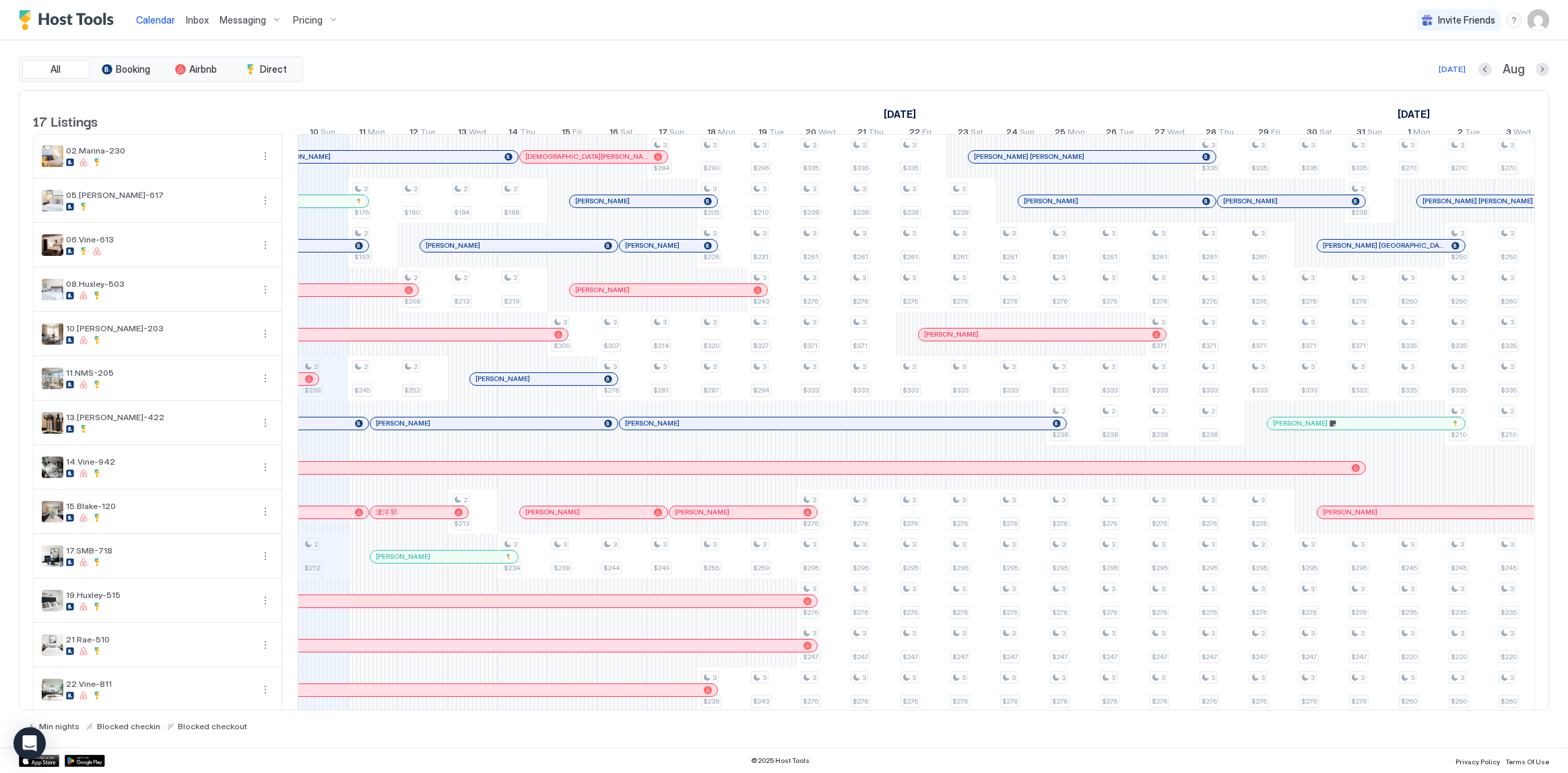
scroll to position [0, 747]
click at [470, 57] on div "All Booking Airbnb Direct Today Aug" at bounding box center [784, 70] width 1530 height 26
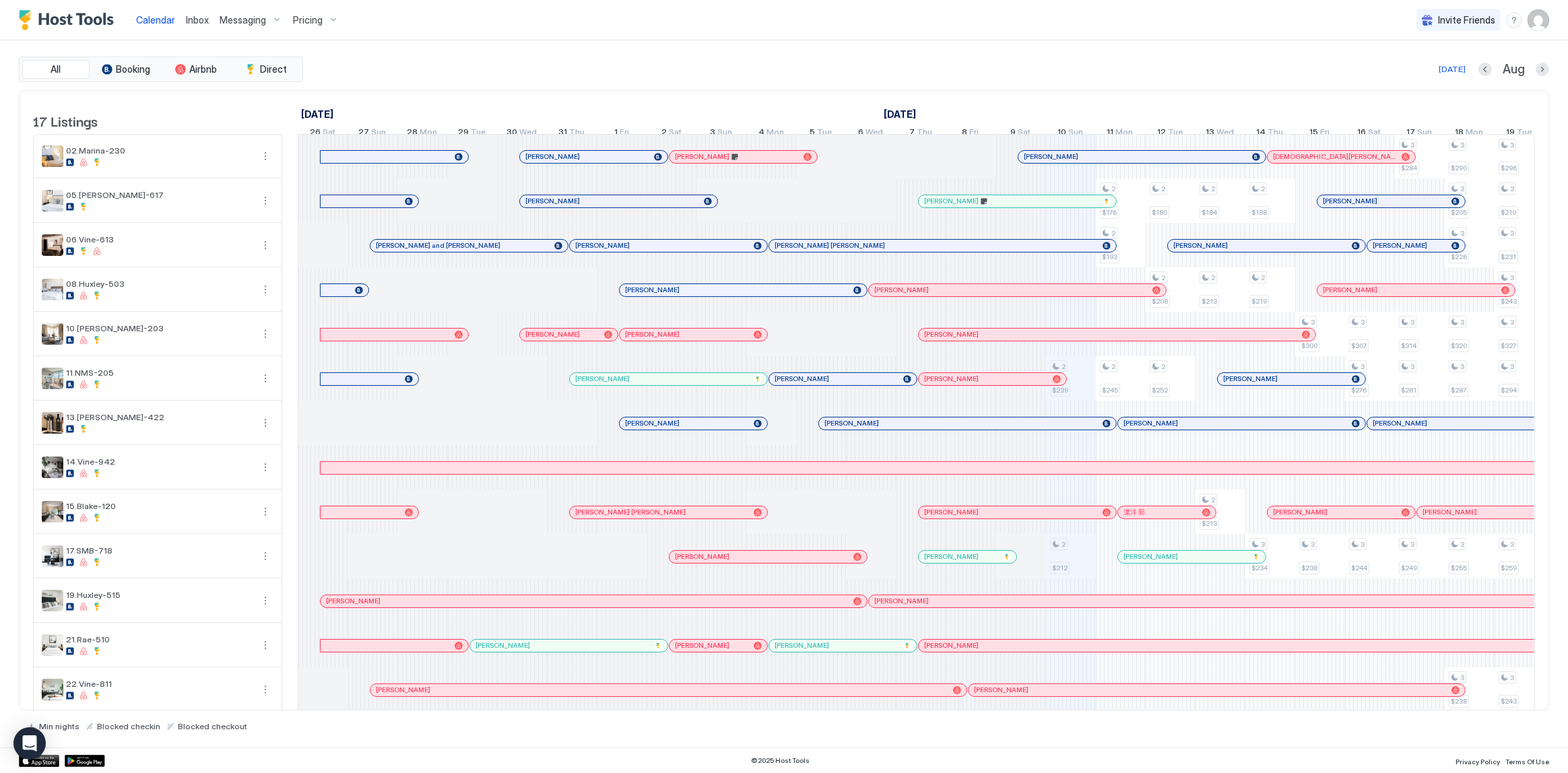
scroll to position [0, 747]
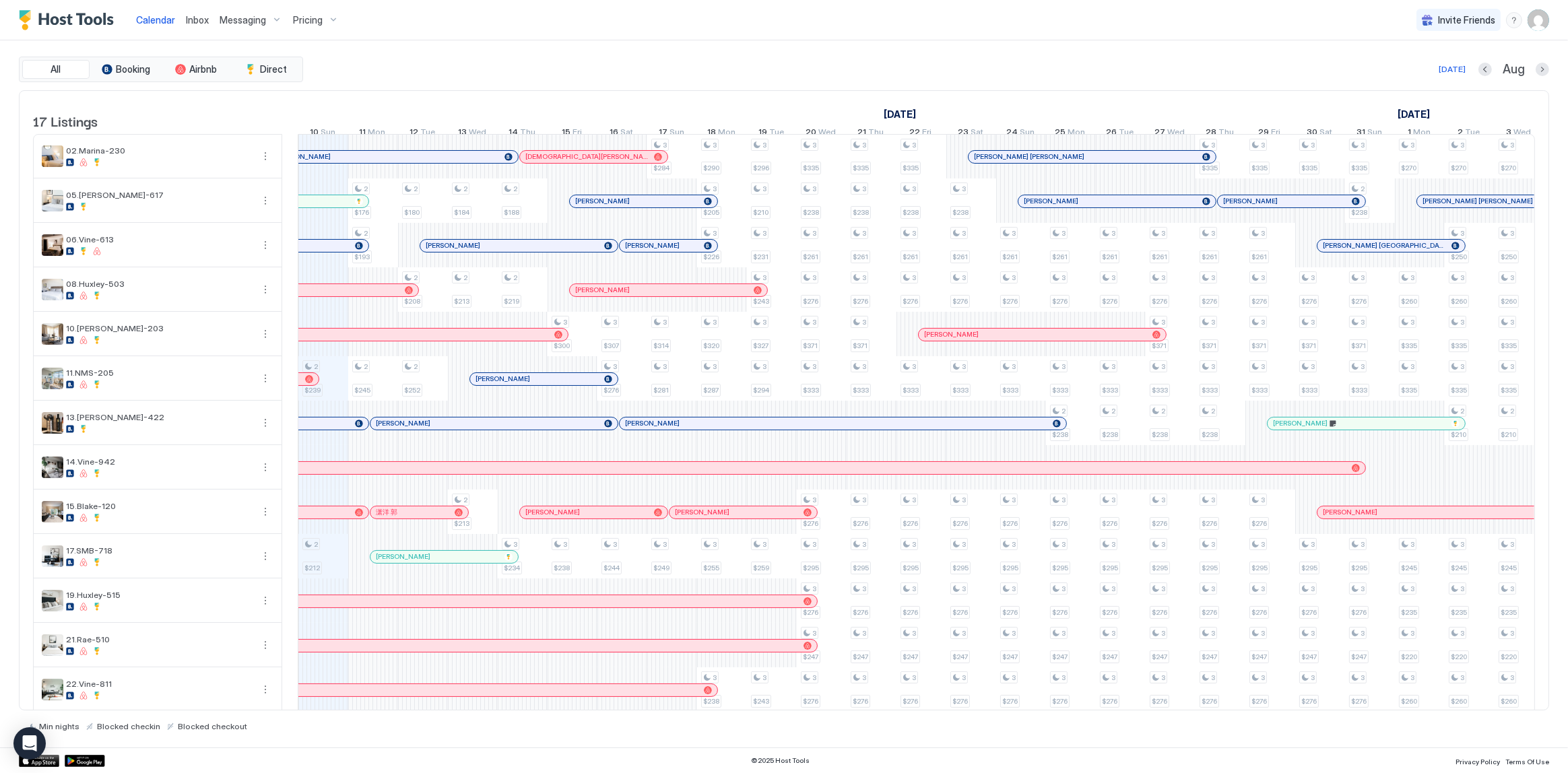
click at [186, 22] on span "Inbox" at bounding box center [197, 19] width 23 height 11
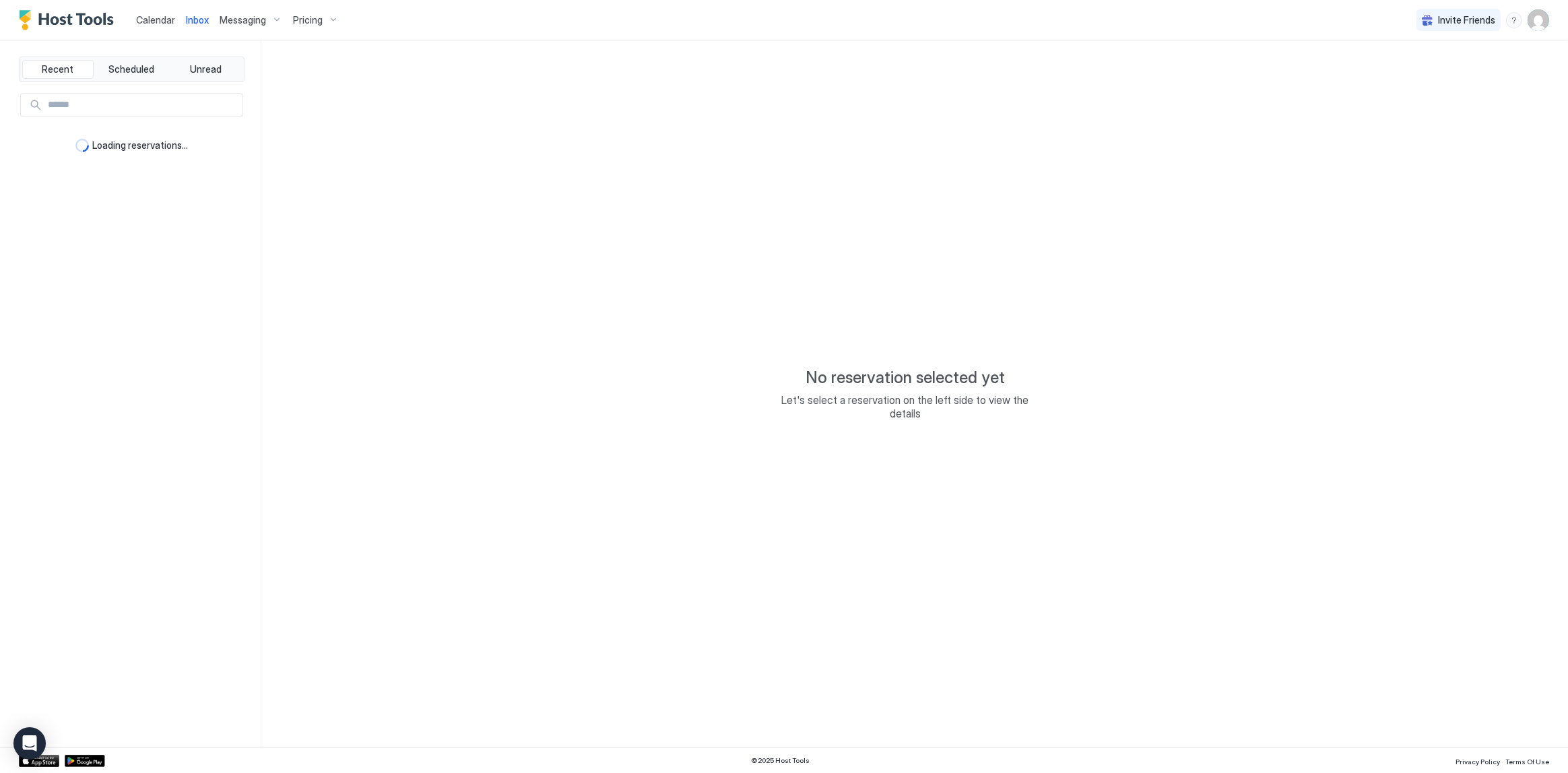
click at [186, 22] on span "Inbox" at bounding box center [197, 19] width 23 height 11
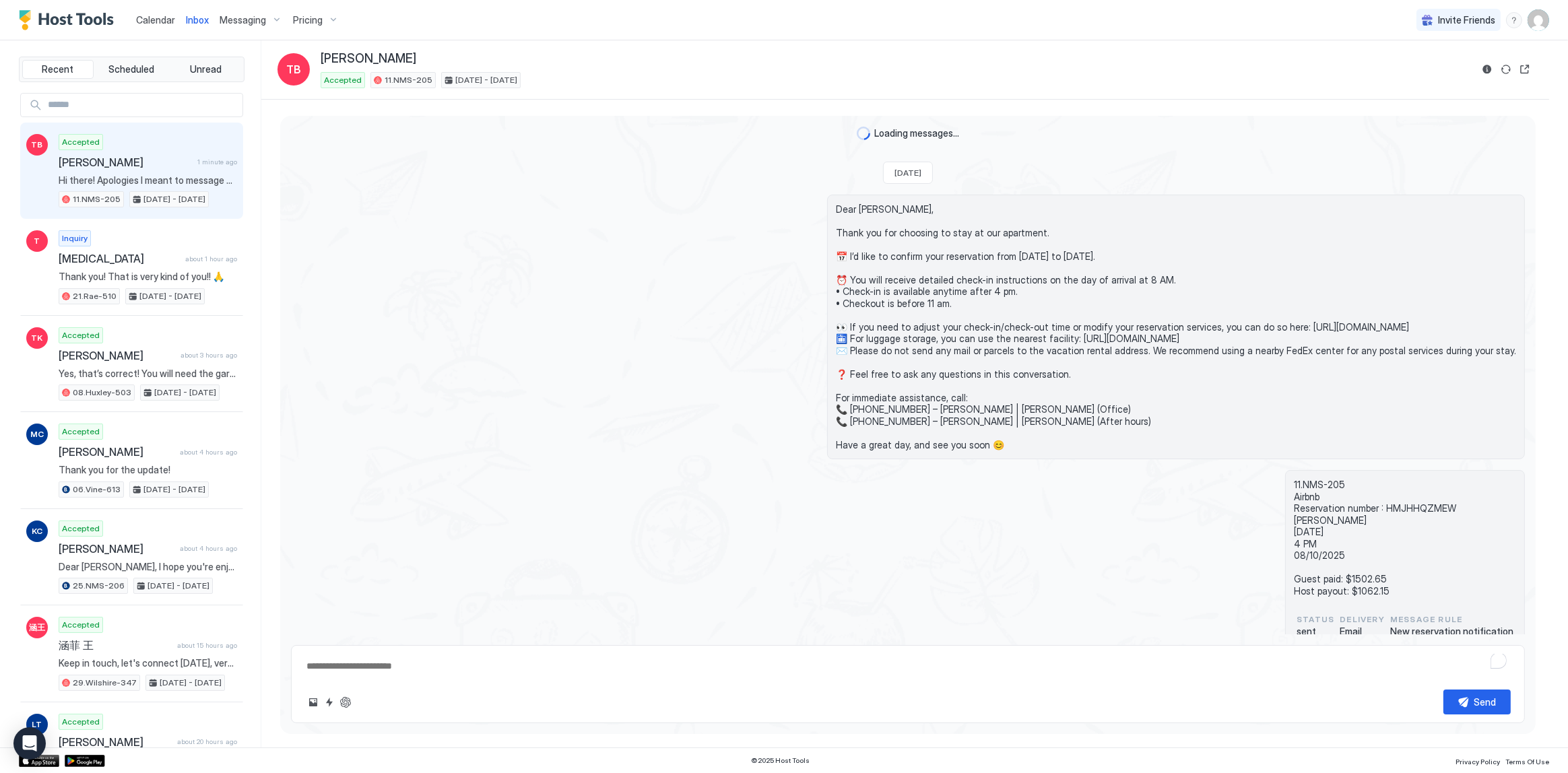
scroll to position [2929, 0]
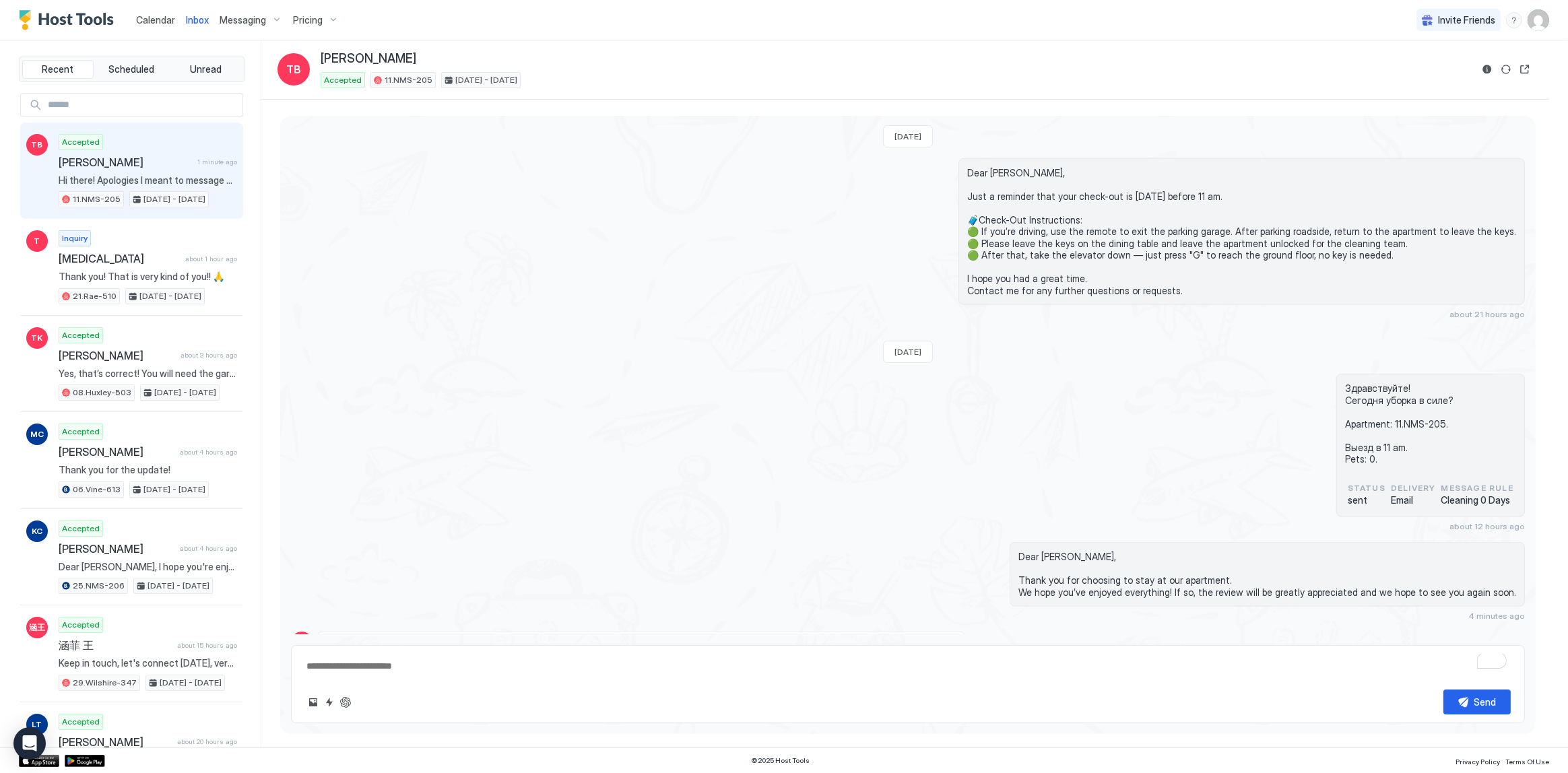
click at [1085, 551] on span "Dear Tom, Thank you for choosing to stay at our apartment. We hope you’ve enjoy…" at bounding box center [1267, 574] width 498 height 47
click at [476, 641] on span "Hi there! Apologies I meant to message earlier - we left at 930am earlier, keys…" at bounding box center [641, 647] width 631 height 12
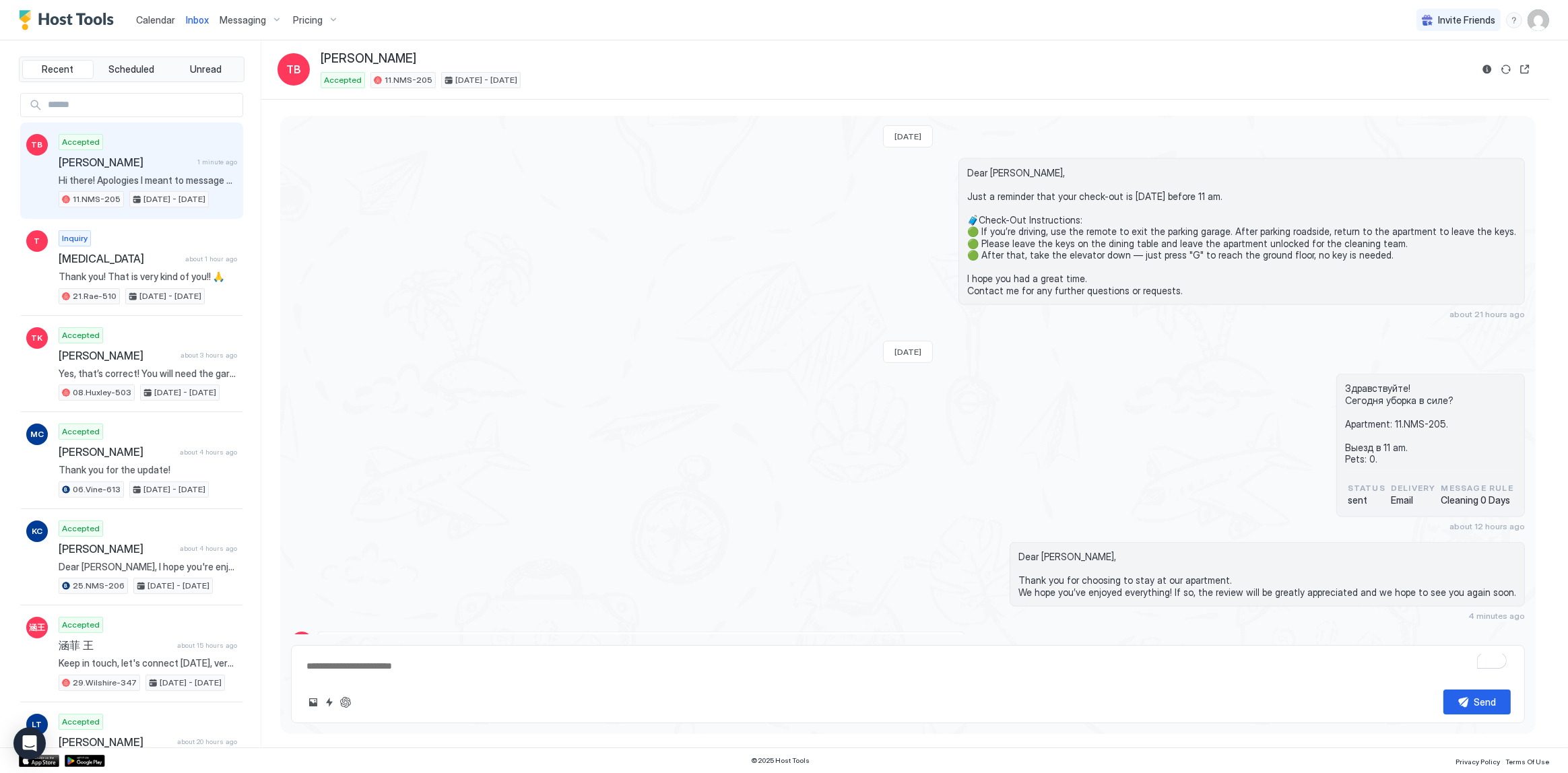
click at [476, 641] on span "Hi there! Apologies I meant to message earlier - we left at 930am earlier, keys…" at bounding box center [641, 647] width 631 height 12
click at [588, 631] on div "Hi there! Apologies I meant to message earlier - we left at 930am earlier, keys…" at bounding box center [641, 646] width 649 height 29
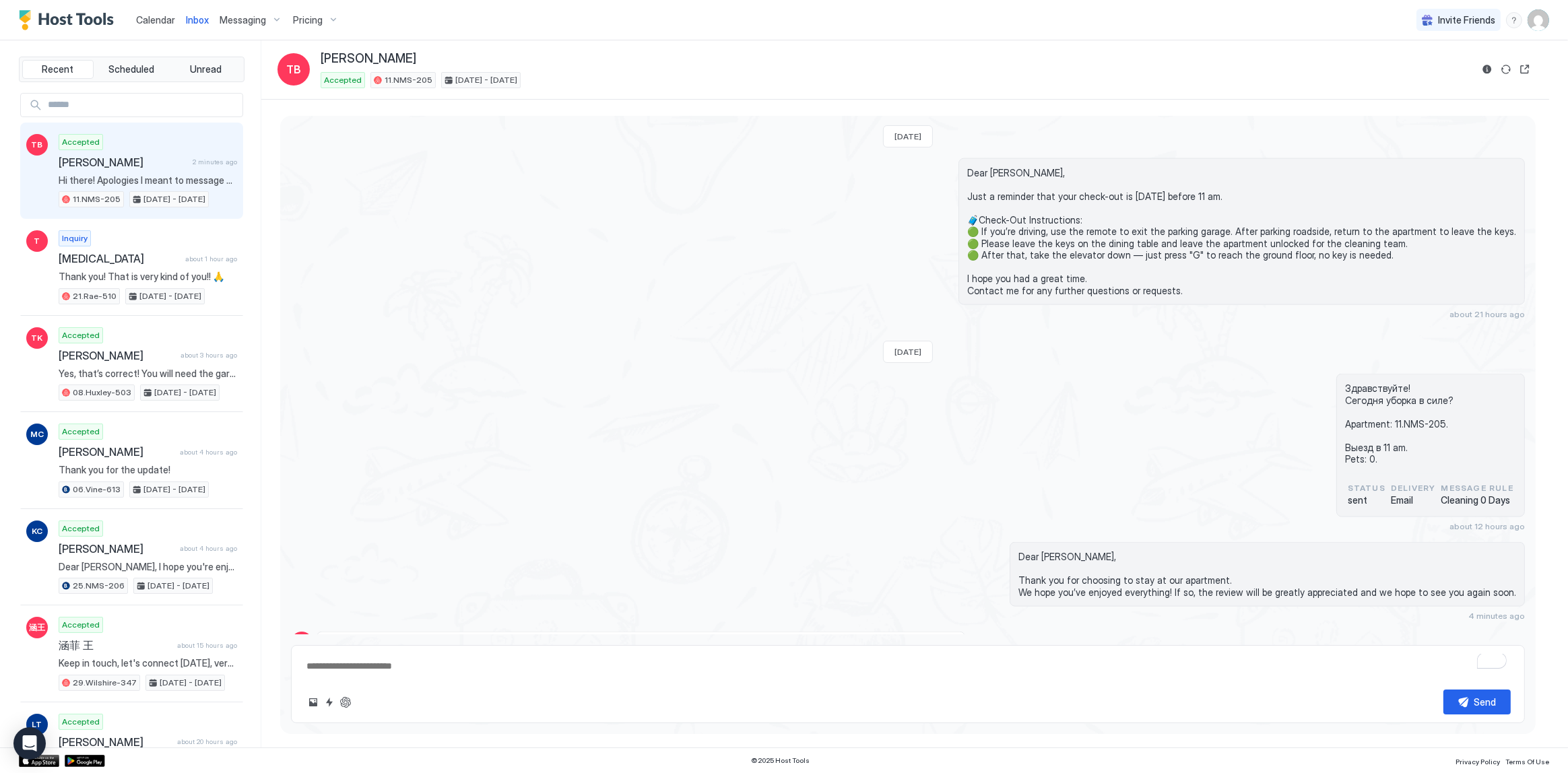
click at [704, 631] on div "Hi there! Apologies I meant to message earlier - we left at 930am earlier, keys…" at bounding box center [748, 653] width 864 height 44
click at [734, 641] on span "Hi there! Apologies I meant to message earlier - we left at 930am earlier, keys…" at bounding box center [641, 647] width 631 height 12
click at [806, 631] on div "Hi there! Apologies I meant to message earlier - we left at 930am earlier, keys…" at bounding box center [641, 646] width 649 height 29
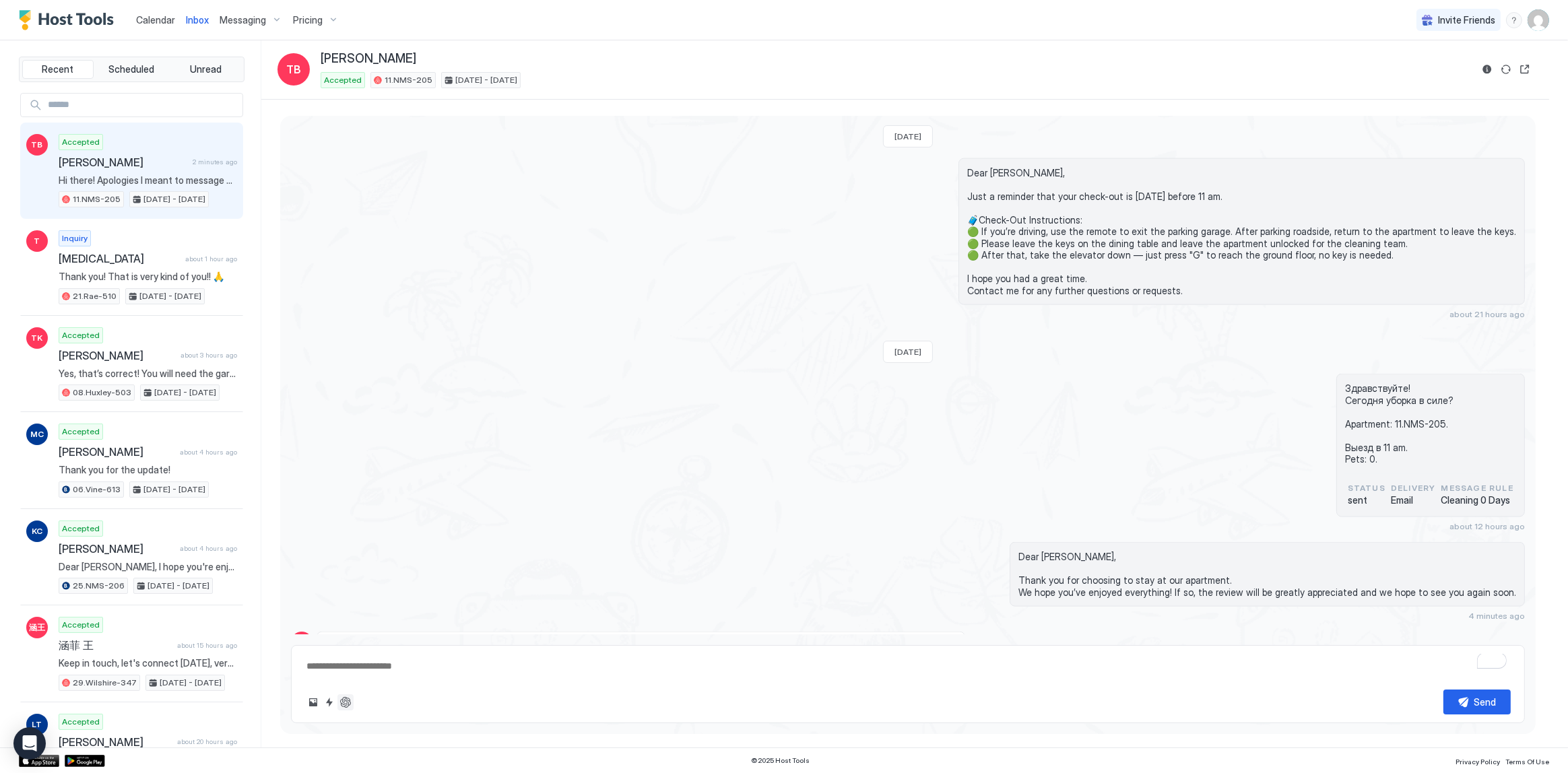
click at [341, 696] on button "ChatGPT Auto Reply" at bounding box center [345, 702] width 16 height 16
type textarea "*"
type textarea "**********"
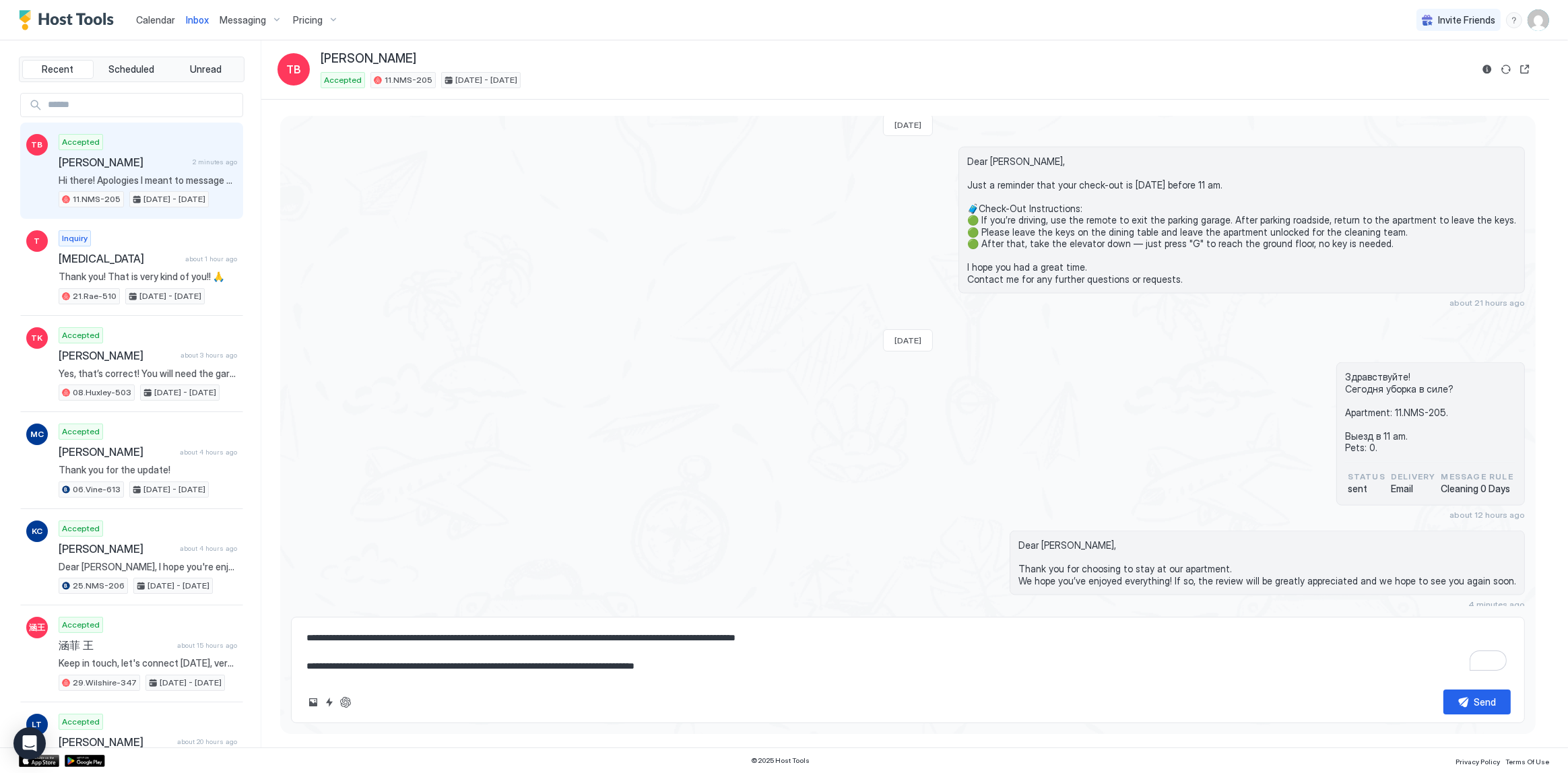
scroll to position [2957, 0]
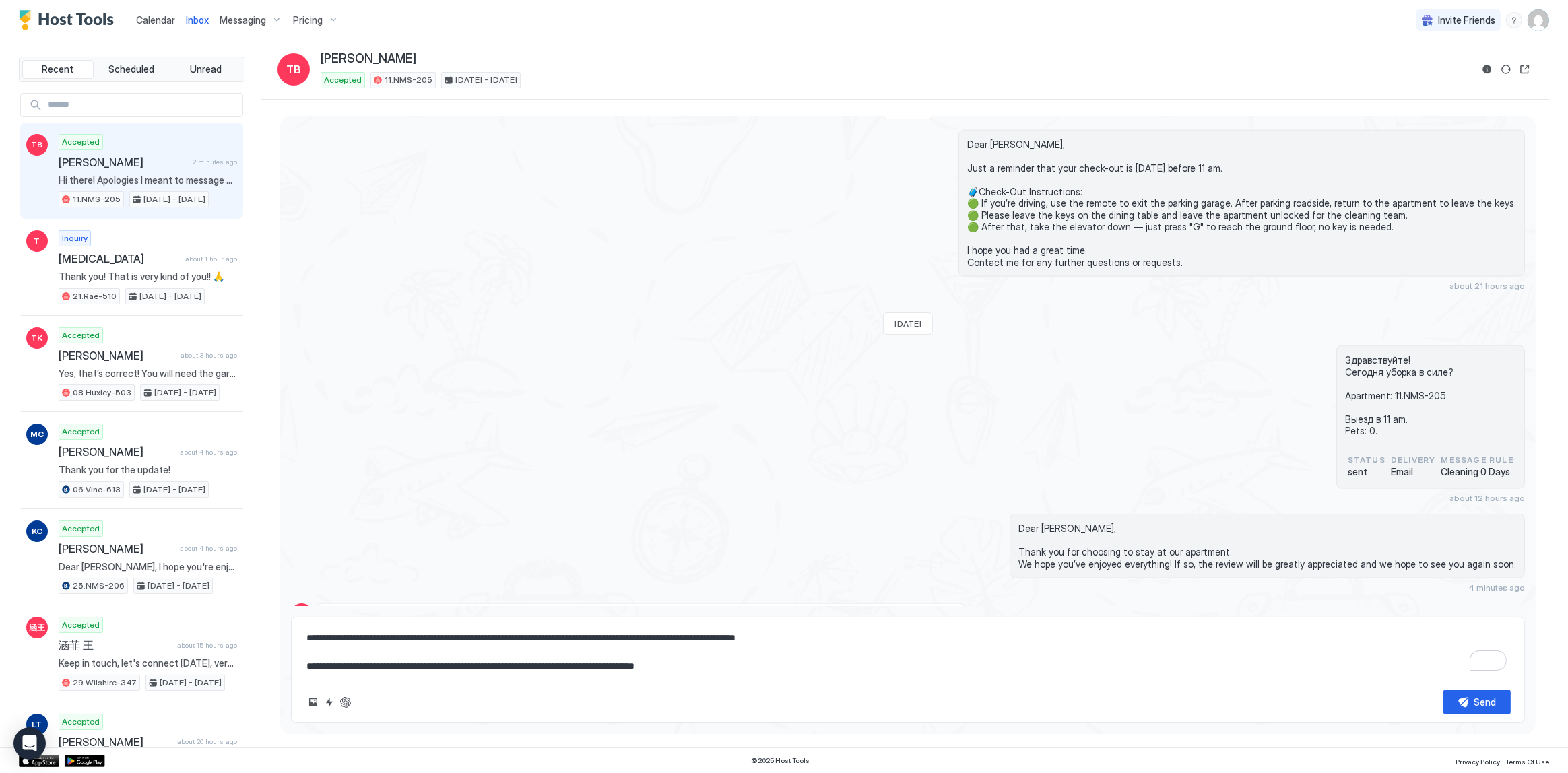
drag, startPoint x: 438, startPoint y: 640, endPoint x: 473, endPoint y: 643, distance: 35.1
click at [438, 640] on textarea "**********" at bounding box center [908, 652] width 1206 height 53
type textarea "*"
type textarea "**********"
type textarea "*"
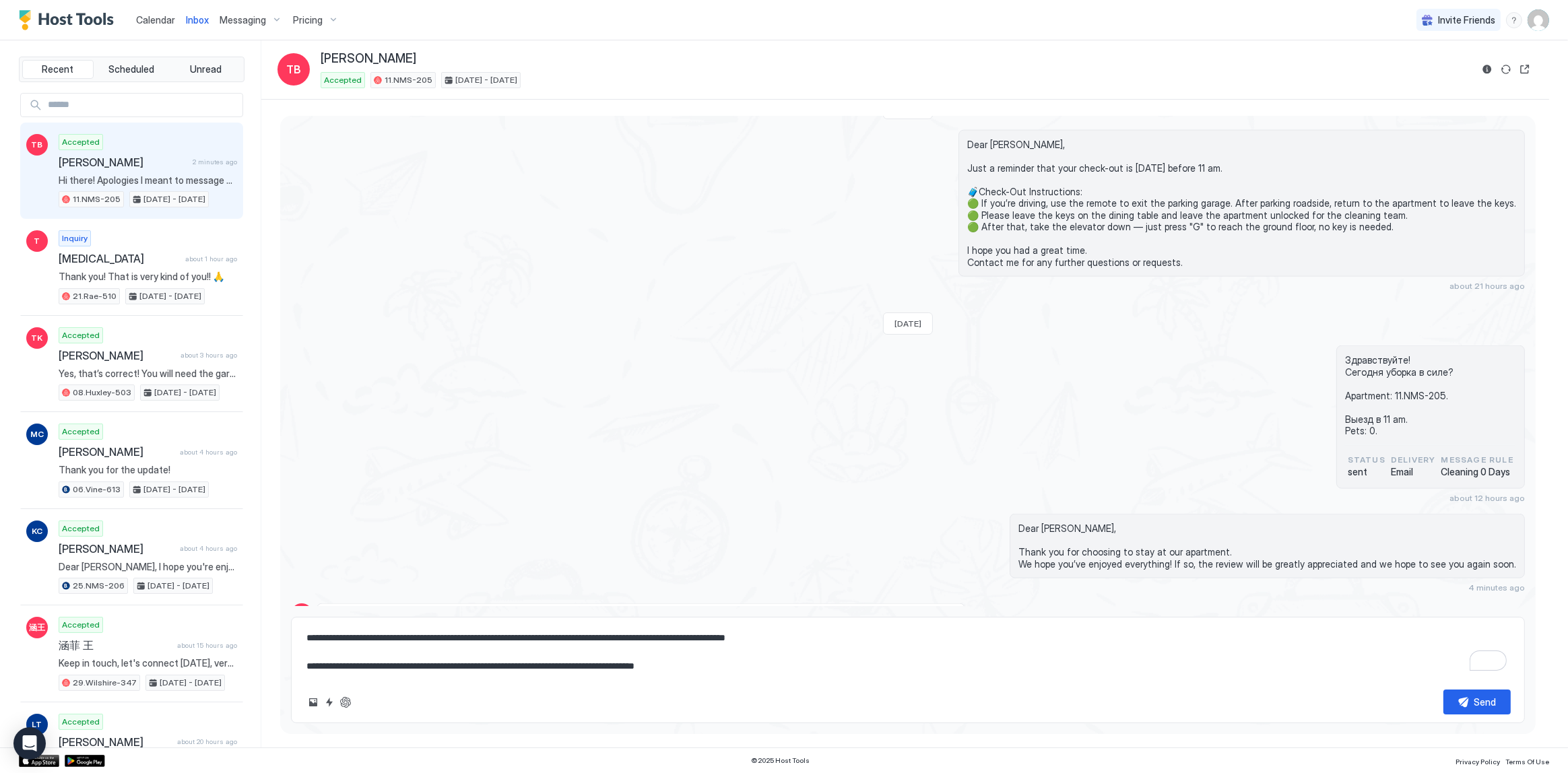
type textarea "**********"
type textarea "*"
type textarea "**********"
type textarea "*"
type textarea "**********"
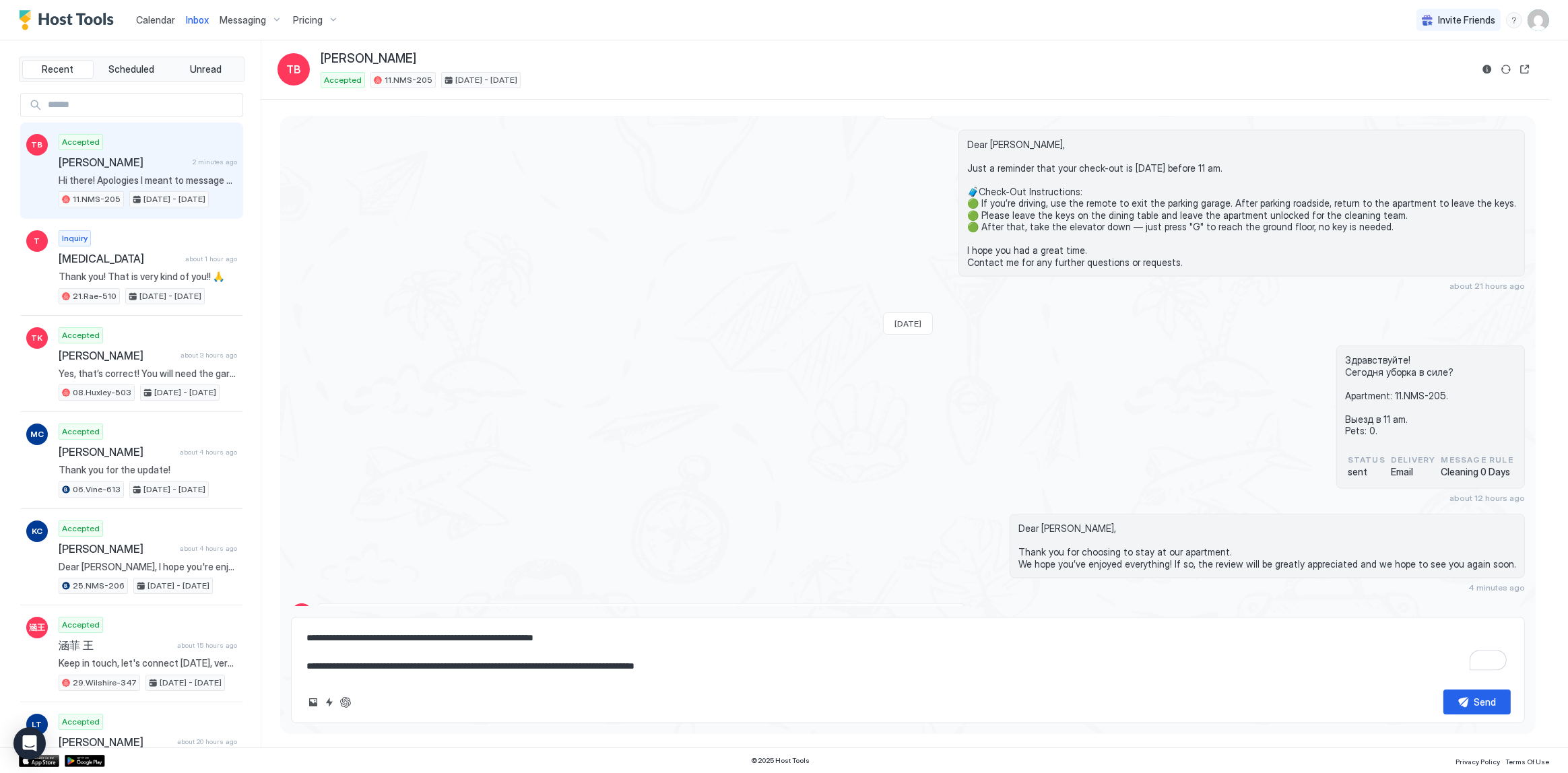
type textarea "*"
type textarea "**********"
type textarea "*"
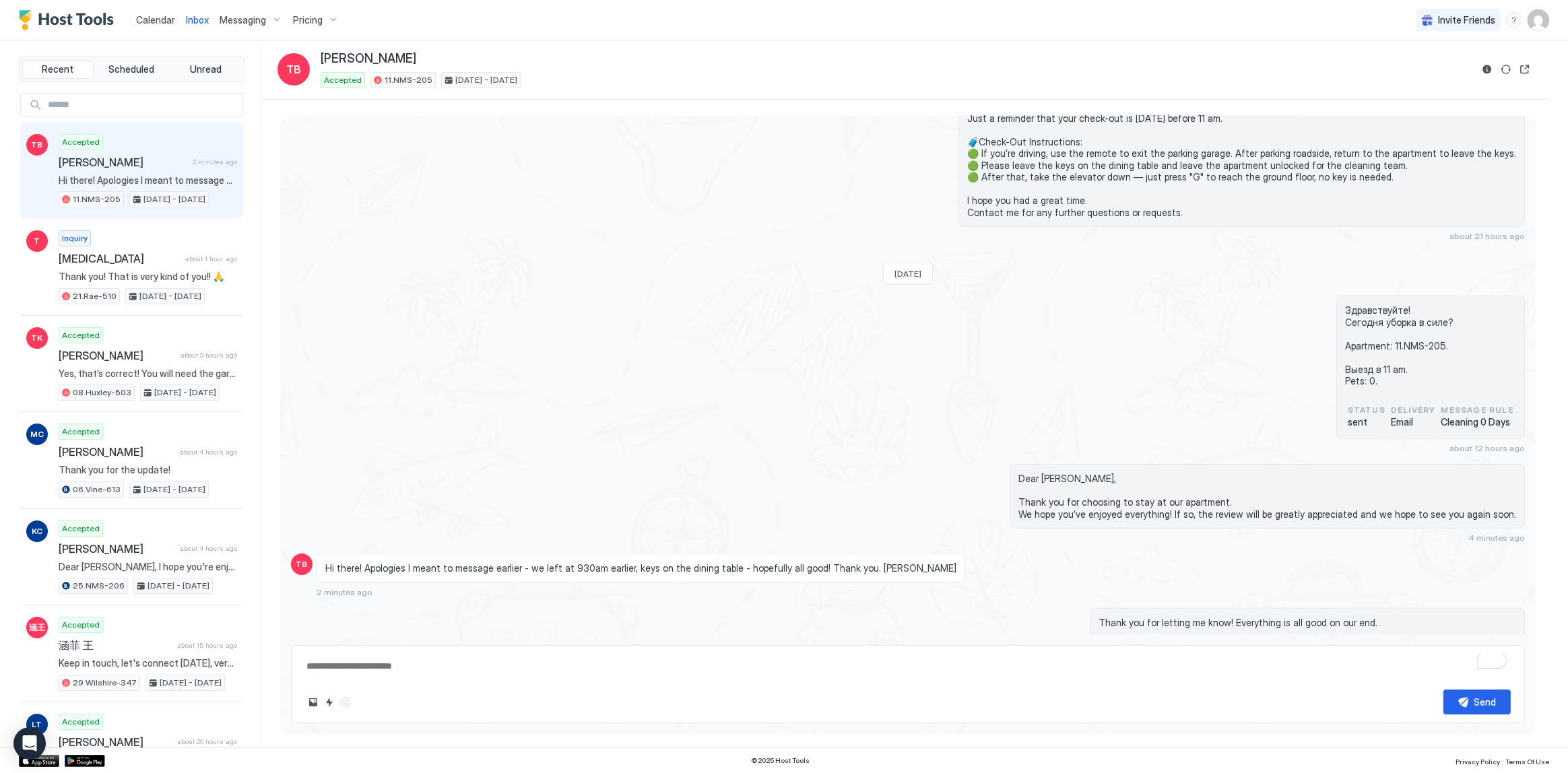
click at [728, 554] on div "Hi there! Apologies I meant to message earlier - we left at 930am earlier, keys…" at bounding box center [641, 568] width 649 height 29
click at [838, 390] on div "Здравствуйте! Сегодня уборка в силе? Apartment: 11.NMS-205. Выезд в 11 am. Pets…" at bounding box center [907, 374] width 1234 height 157
click at [1019, 296] on div "Здравствуйте! Сегодня уборка в силе? Apartment: 11.NMS-205. Выезд в 11 am. Pets…" at bounding box center [907, 374] width 1234 height 157
type textarea "*"
click at [845, 464] on div "Dear Tom, Thank you for choosing to stay at our apartment. We hope you’ve enjoy…" at bounding box center [1093, 504] width 864 height 79
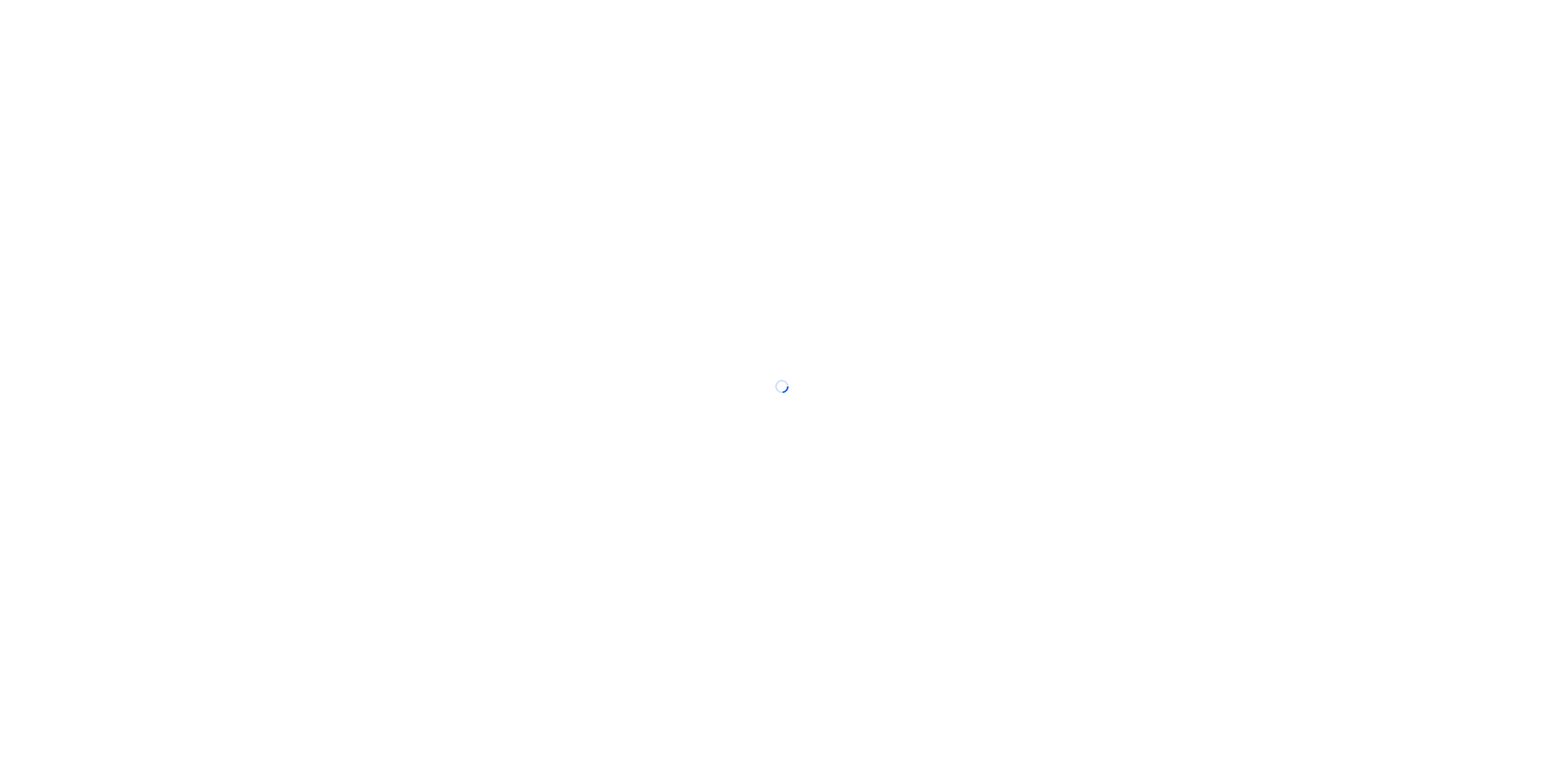
click at [604, 201] on div at bounding box center [784, 386] width 1568 height 773
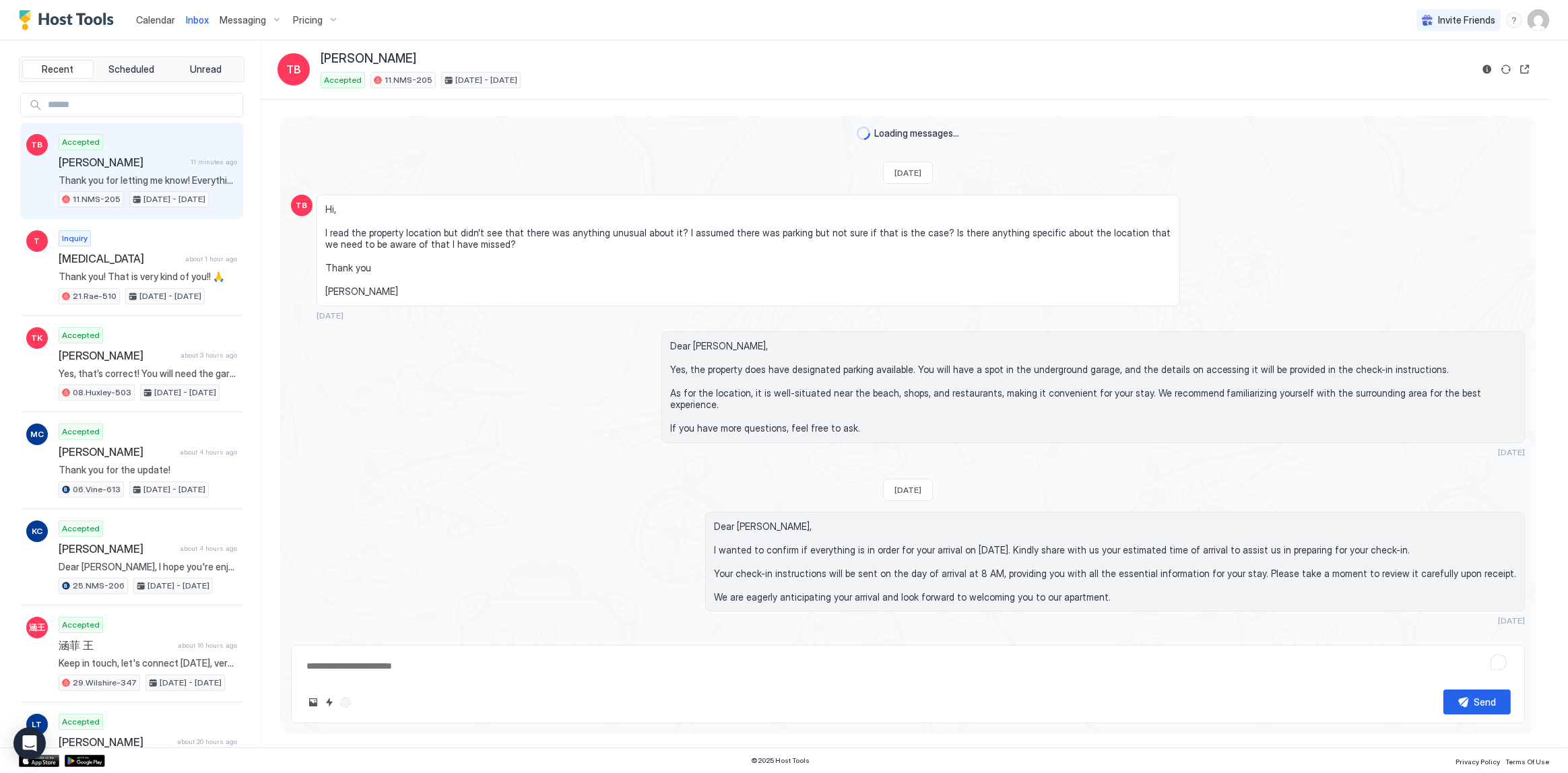
scroll to position [2528, 0]
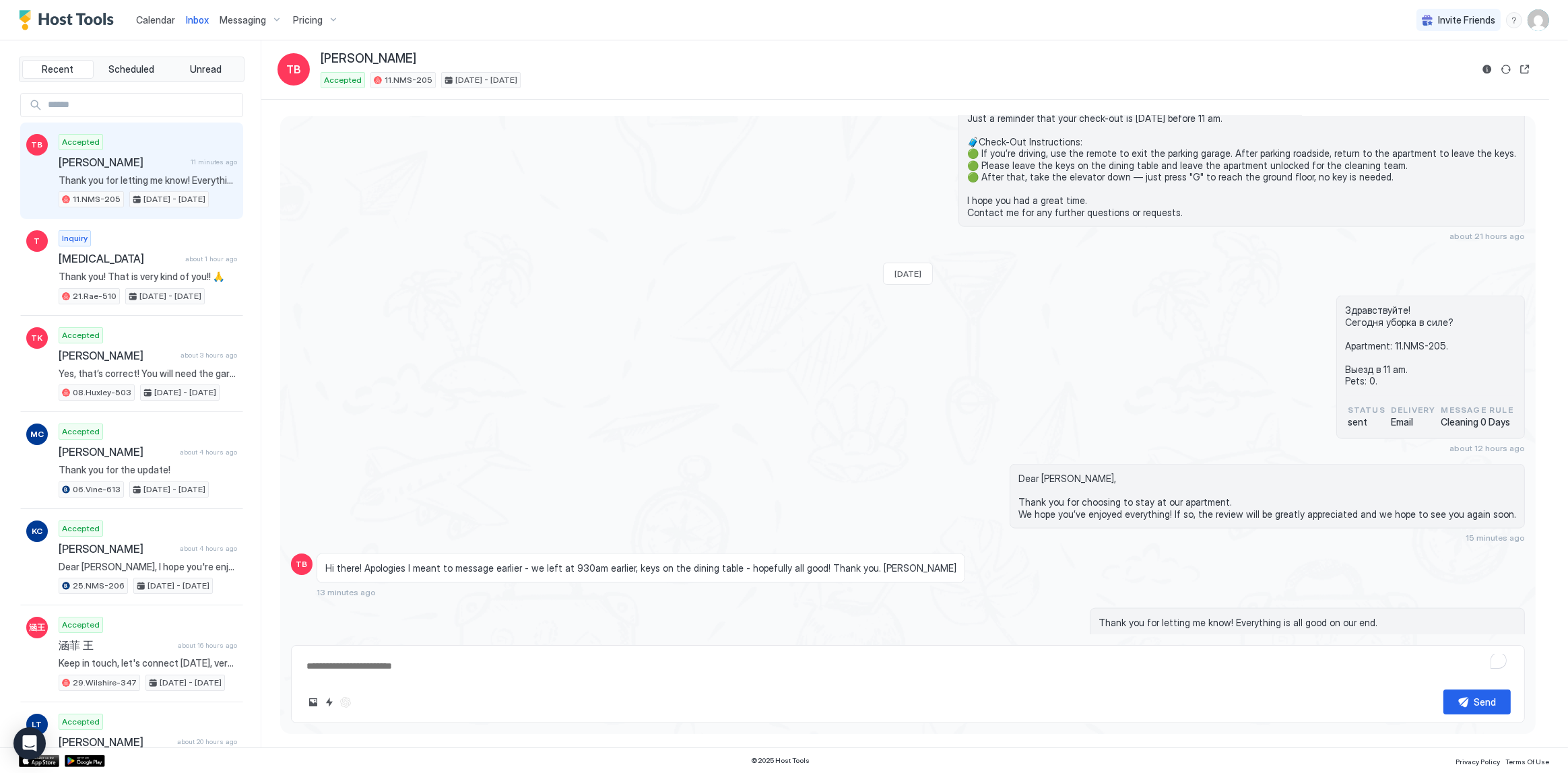
type textarea "*"
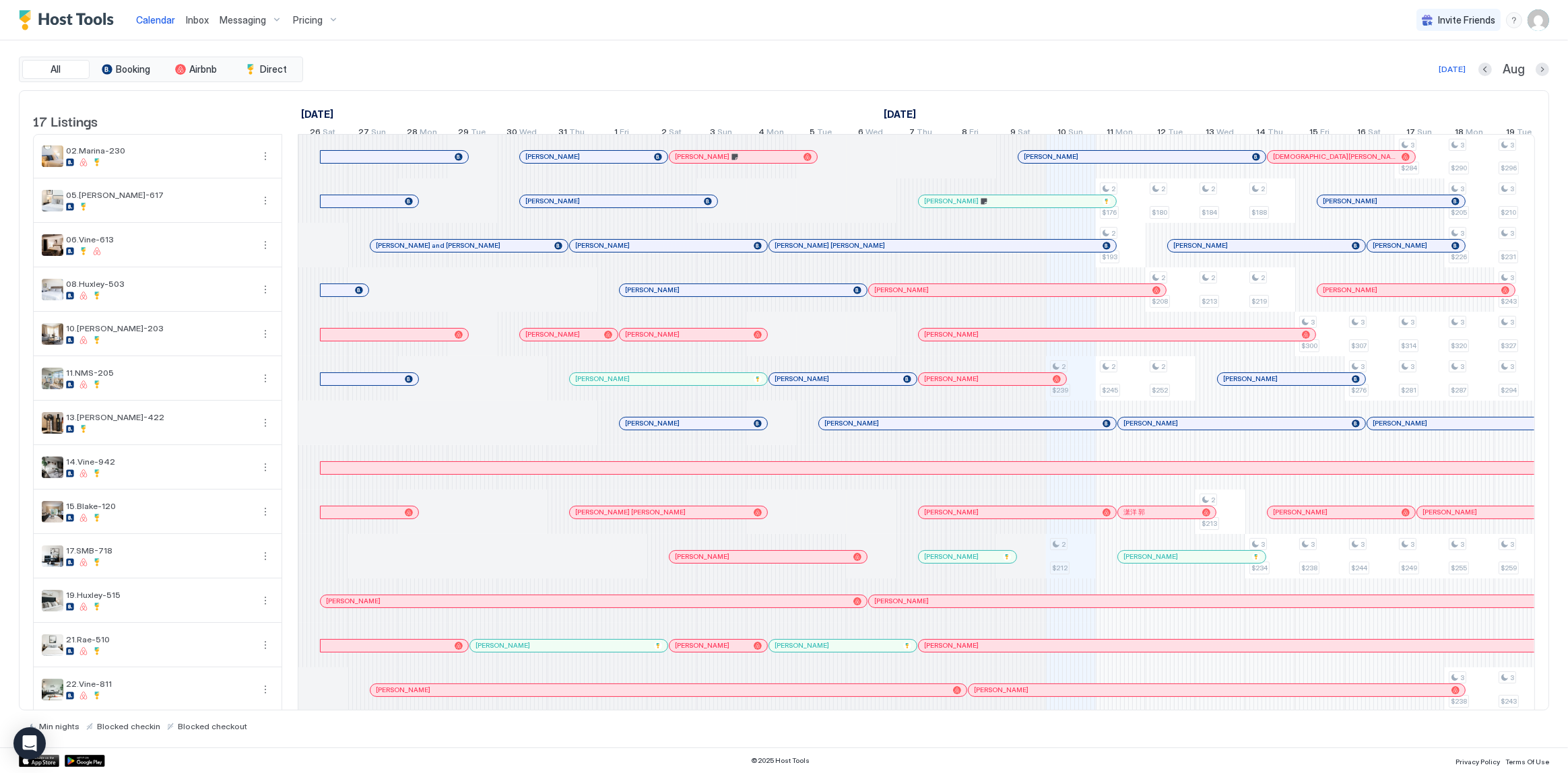
scroll to position [0, 747]
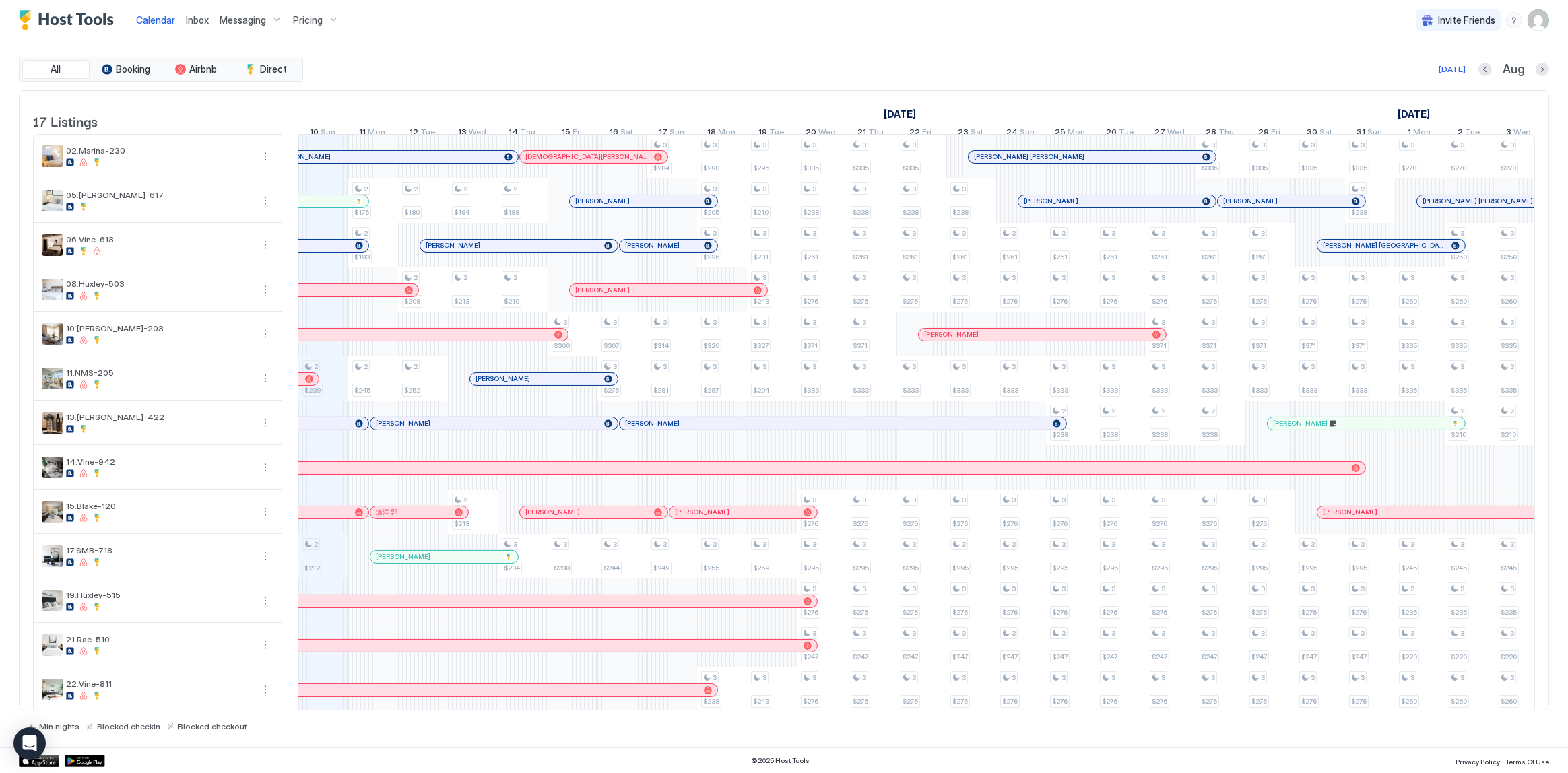
click at [469, 22] on div "Calendar Inbox Messaging Pricing Invite Friends SG" at bounding box center [784, 20] width 1568 height 40
drag, startPoint x: 710, startPoint y: 62, endPoint x: 663, endPoint y: 71, distance: 47.9
click at [710, 62] on div "[DATE] Aug" at bounding box center [926, 69] width 1243 height 16
